Goal: Task Accomplishment & Management: Manage account settings

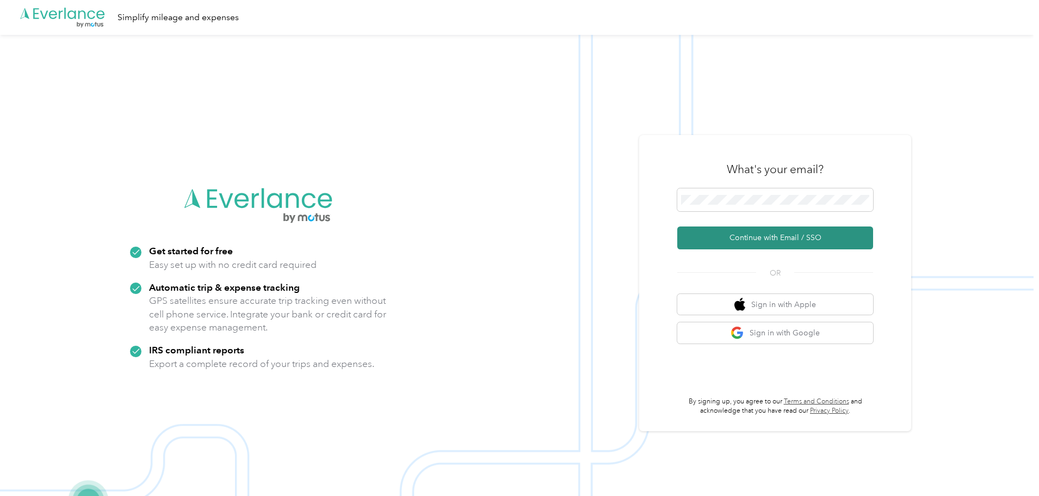
click at [771, 229] on button "Continue with Email / SSO" at bounding box center [775, 237] width 196 height 23
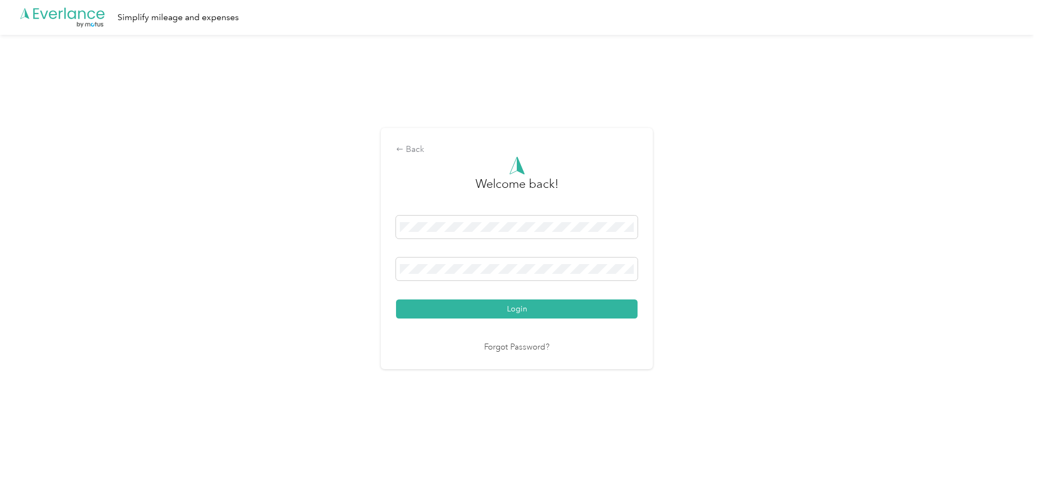
click at [516, 310] on button "Login" at bounding box center [517, 308] width 242 height 19
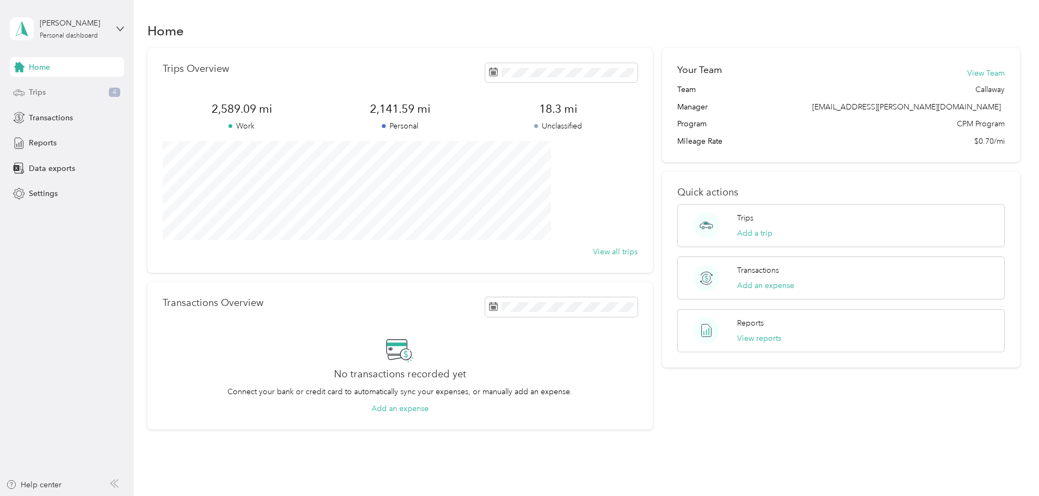
click at [82, 90] on div "Trips 4" at bounding box center [67, 93] width 114 height 20
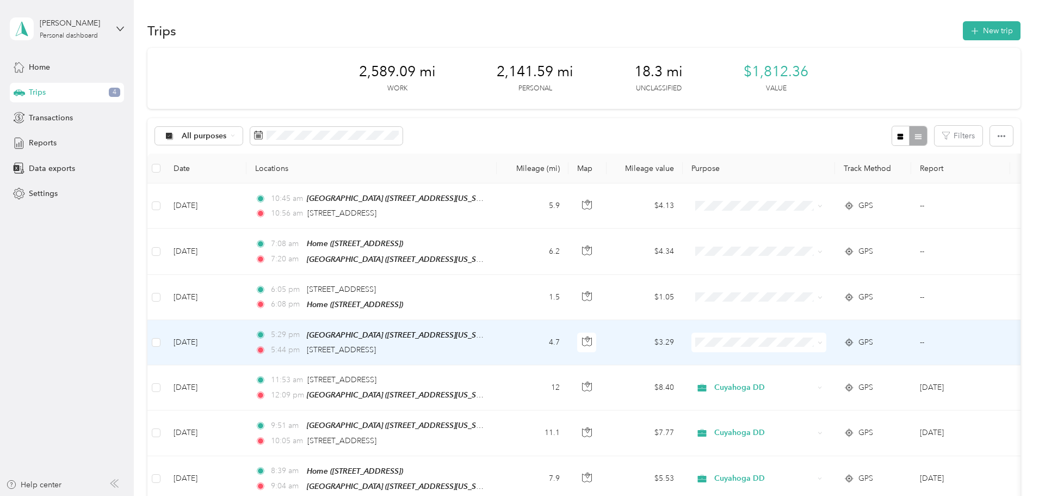
click at [568, 348] on td "4.7" at bounding box center [533, 342] width 72 height 45
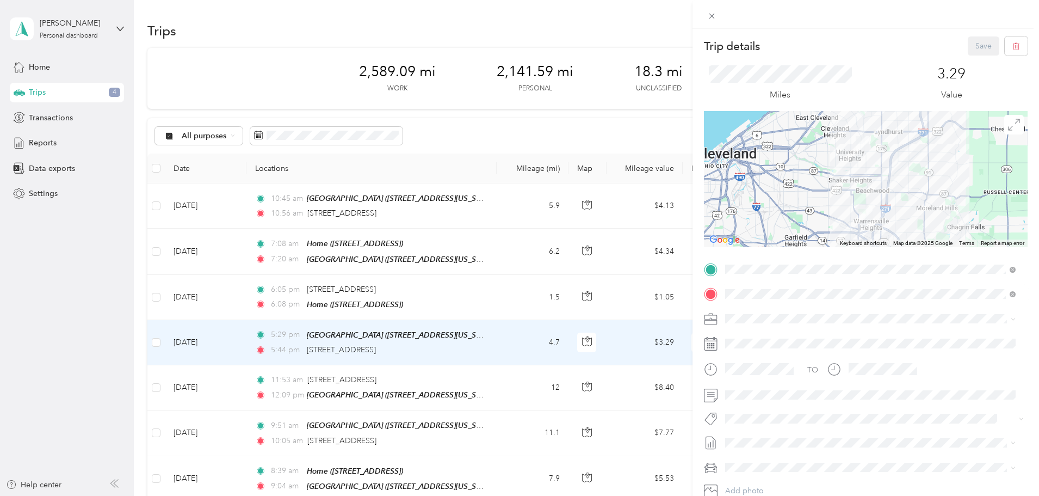
click at [762, 347] on span "[STREET_ADDRESS]" at bounding box center [780, 348] width 69 height 9
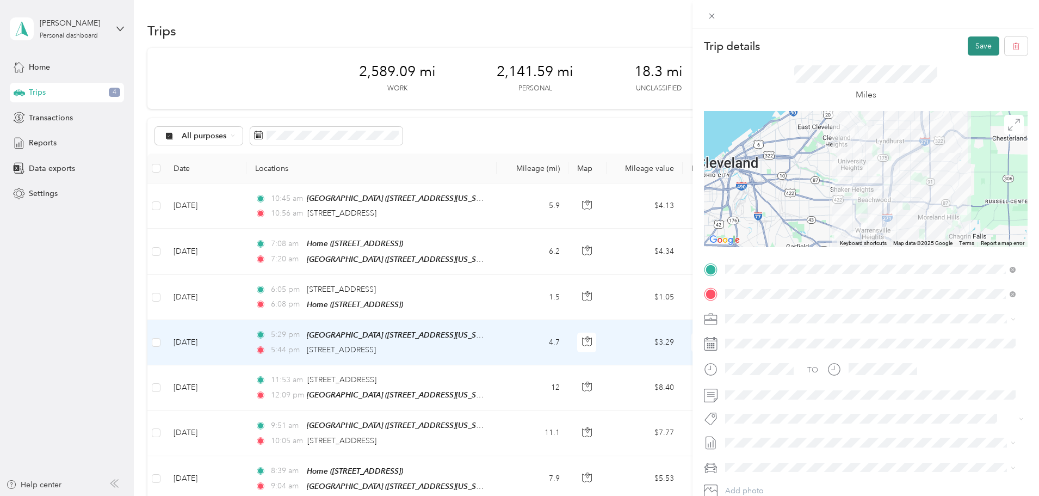
click at [973, 51] on button "Save" at bounding box center [984, 45] width 32 height 19
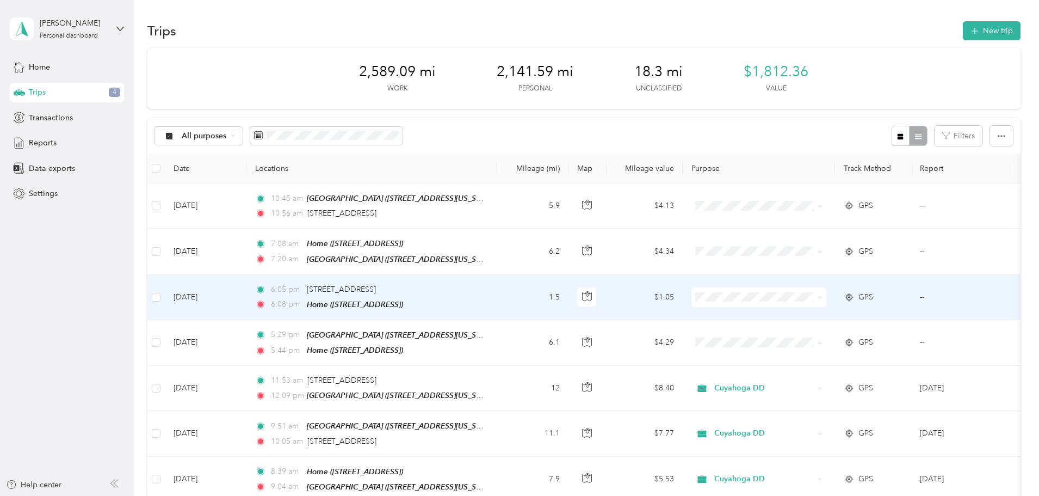
click at [782, 339] on li "Personal" at bounding box center [831, 334] width 135 height 19
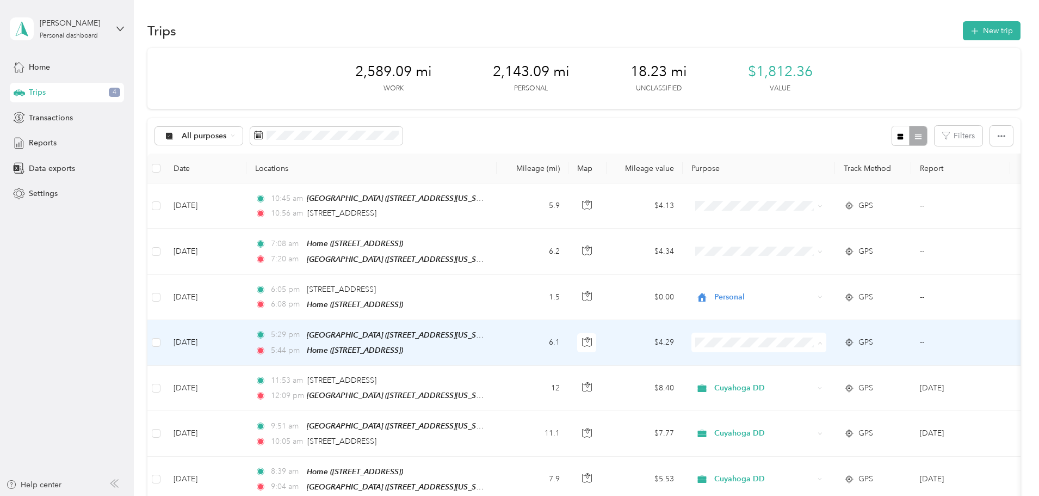
click at [802, 360] on span "Cuyahoga DD" at bounding box center [841, 359] width 101 height 11
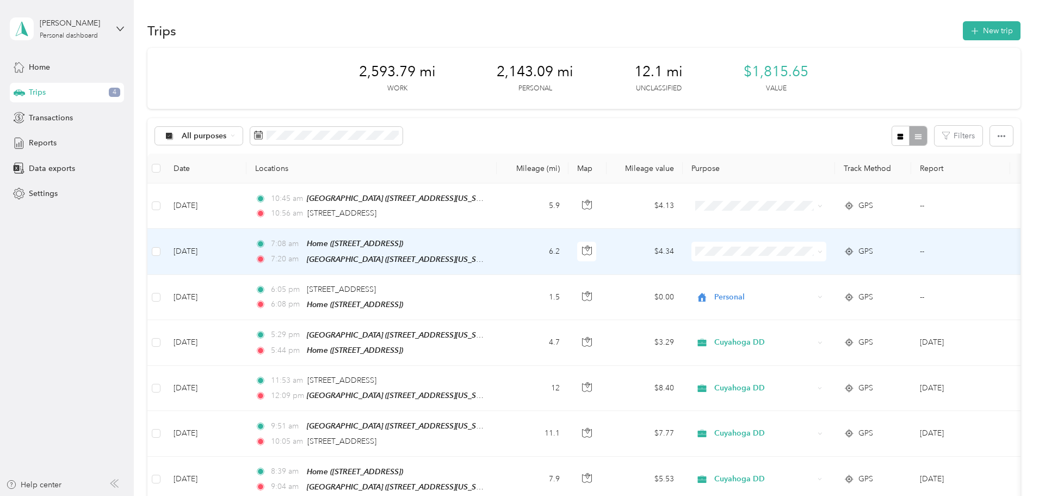
click at [796, 265] on span "Cuyahoga DD" at bounding box center [841, 269] width 101 height 11
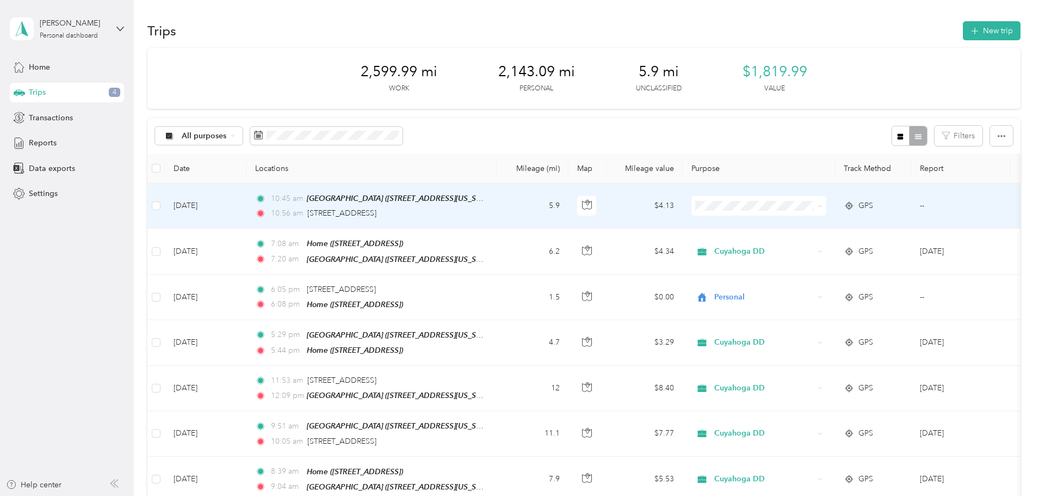
click at [795, 223] on span "Cuyahoga DD" at bounding box center [841, 225] width 101 height 11
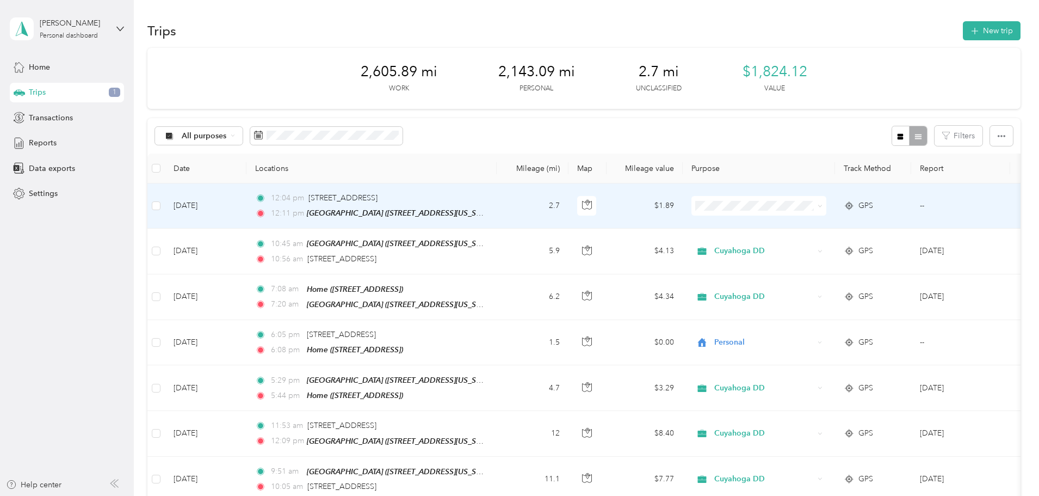
click at [812, 227] on li "Cuyahoga DD" at bounding box center [831, 225] width 135 height 19
click at [568, 200] on td "2.5" at bounding box center [533, 205] width 72 height 45
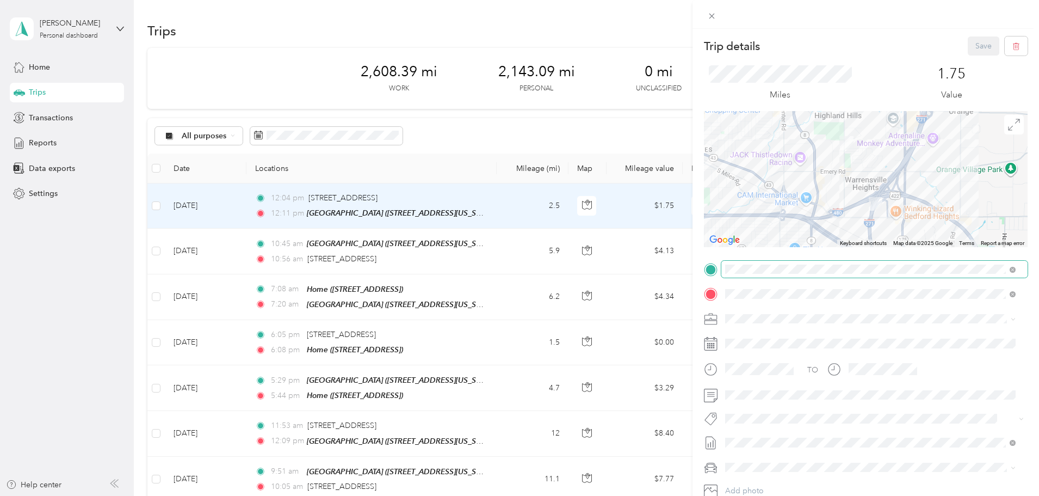
click at [1017, 269] on span at bounding box center [874, 269] width 306 height 17
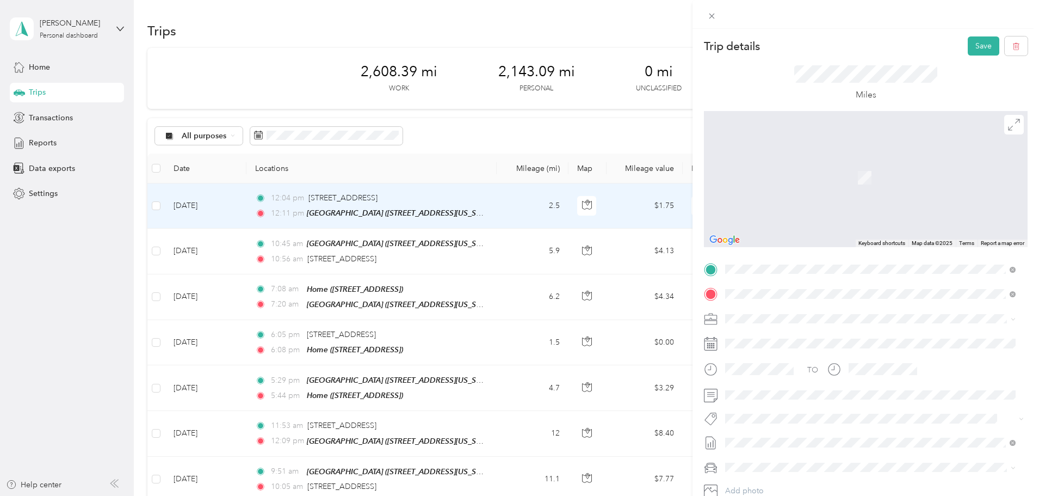
click at [781, 313] on span "[STREET_ADDRESS][US_STATE]" at bounding box center [800, 309] width 109 height 10
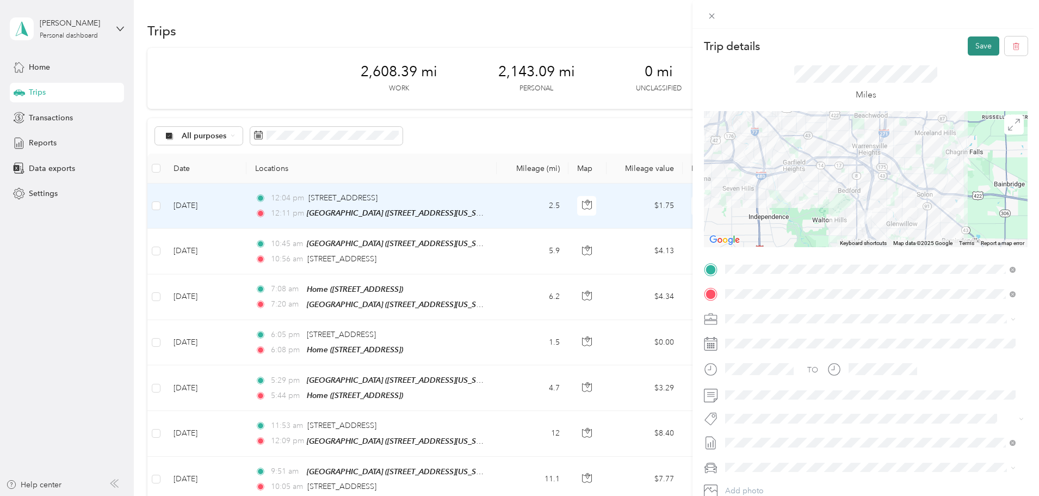
click at [983, 42] on button "Save" at bounding box center [984, 45] width 32 height 19
